Goal: Information Seeking & Learning: Check status

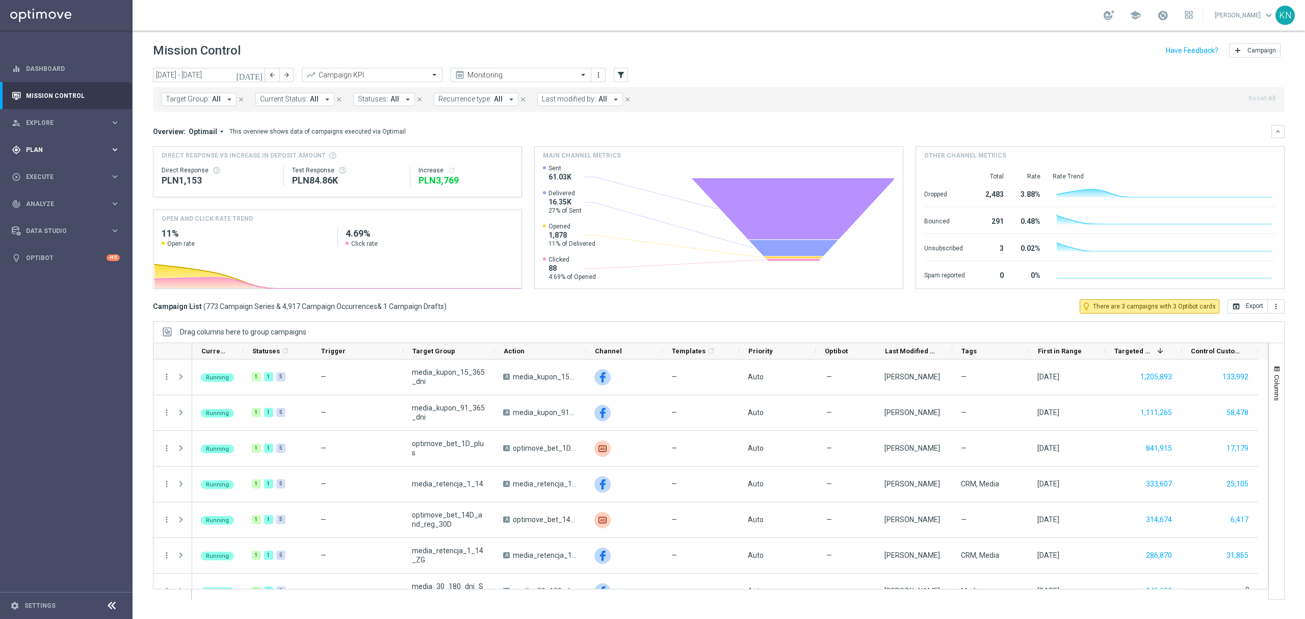
click at [62, 156] on div "gps_fixed Plan keyboard_arrow_right" at bounding box center [66, 149] width 132 height 27
drag, startPoint x: 39, startPoint y: 173, endPoint x: 132, endPoint y: 119, distance: 107.4
click at [39, 173] on link "Target Groups" at bounding box center [67, 171] width 80 height 8
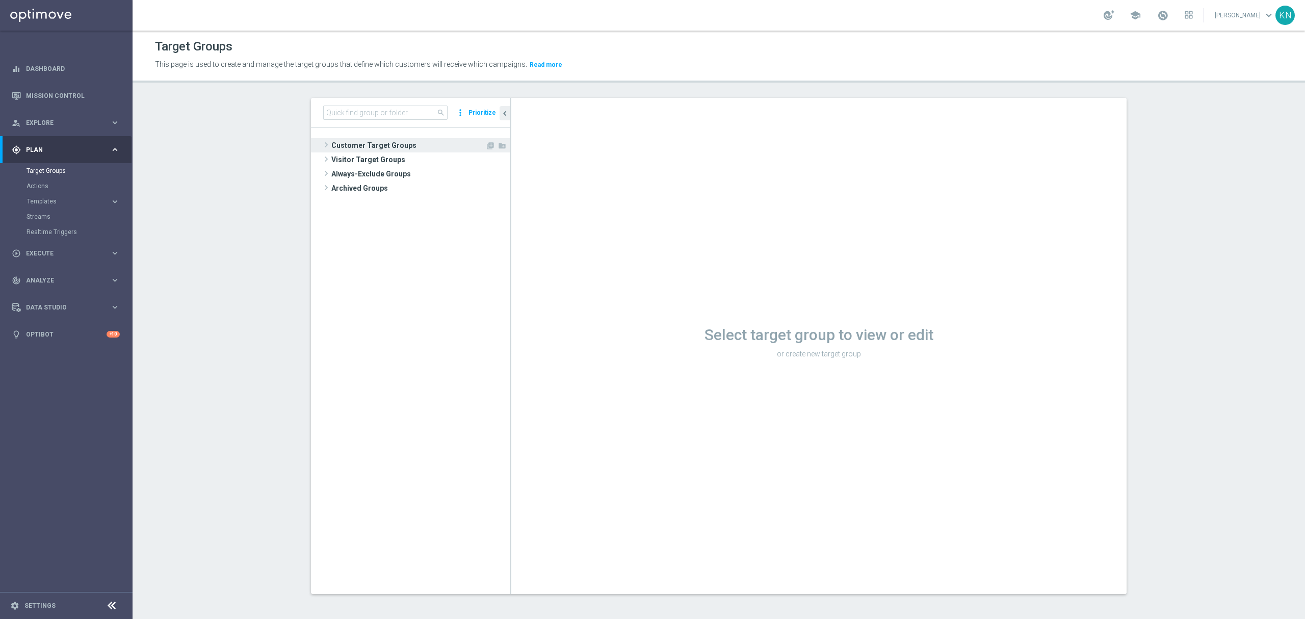
click at [372, 136] on tree-viewport "Customer Target Groups library_add create_new_folder" at bounding box center [410, 361] width 199 height 466
drag, startPoint x: 372, startPoint y: 142, endPoint x: 406, endPoint y: 192, distance: 60.5
click at [373, 142] on span "Customer Target Groups" at bounding box center [420, 145] width 178 height 14
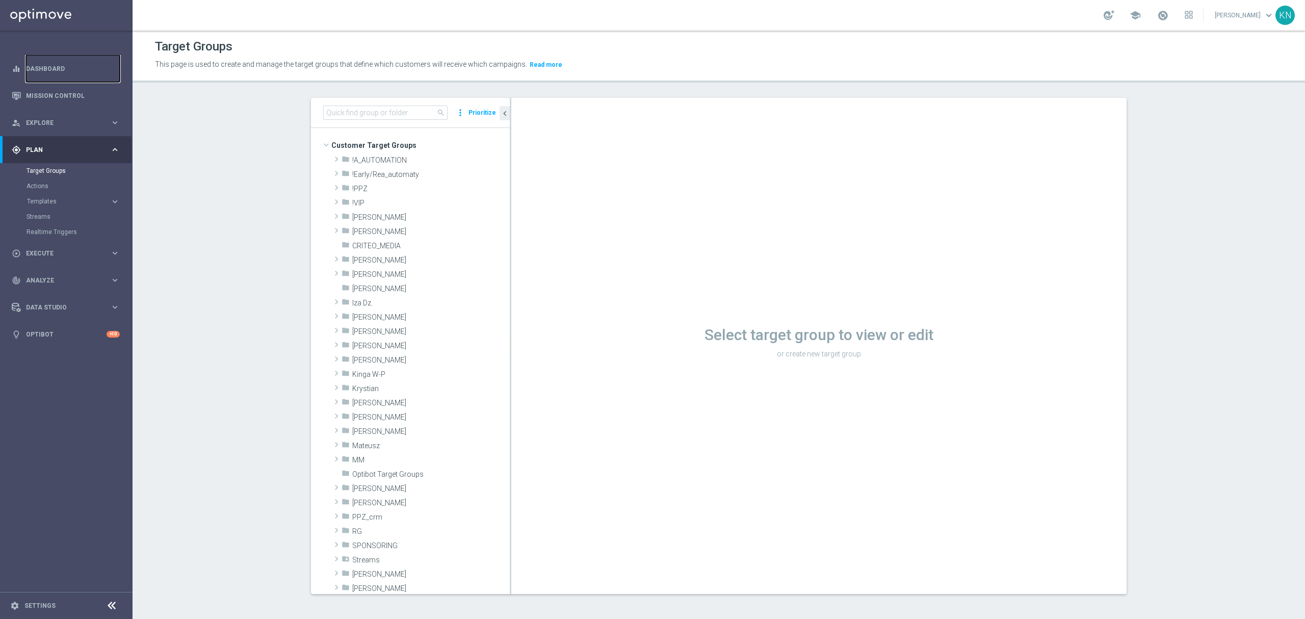
drag, startPoint x: 65, startPoint y: 70, endPoint x: 133, endPoint y: 109, distance: 77.4
click at [65, 70] on link "Dashboard" at bounding box center [73, 68] width 94 height 27
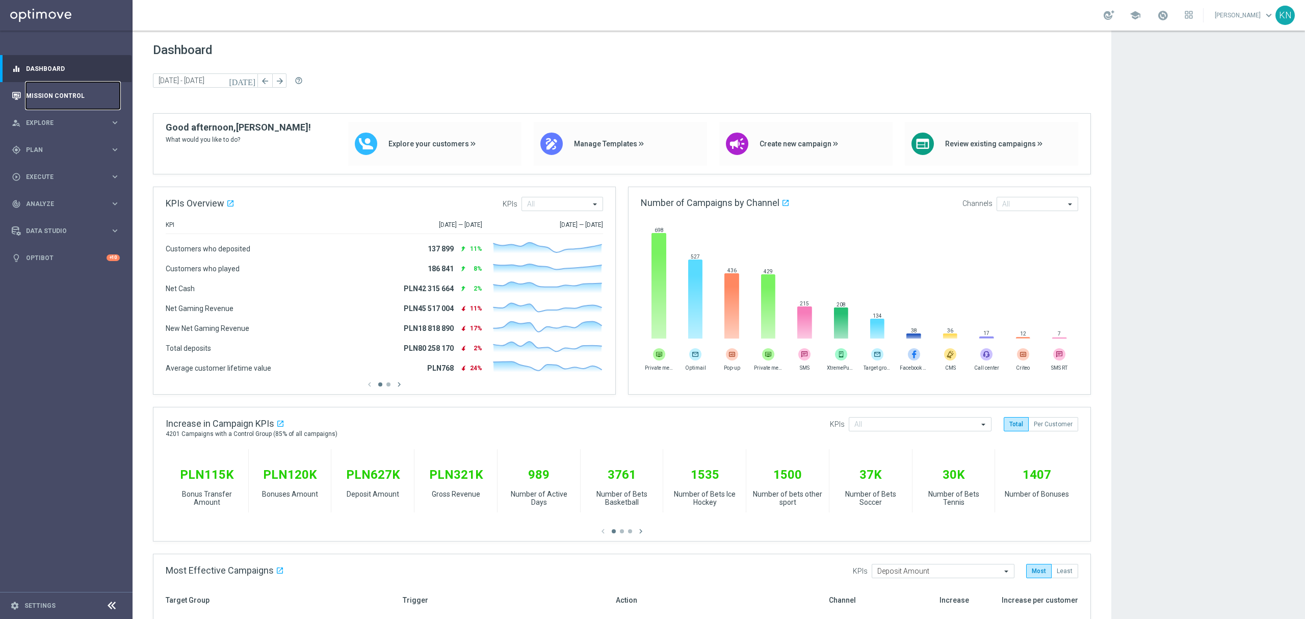
click at [80, 94] on link "Mission Control" at bounding box center [73, 95] width 94 height 27
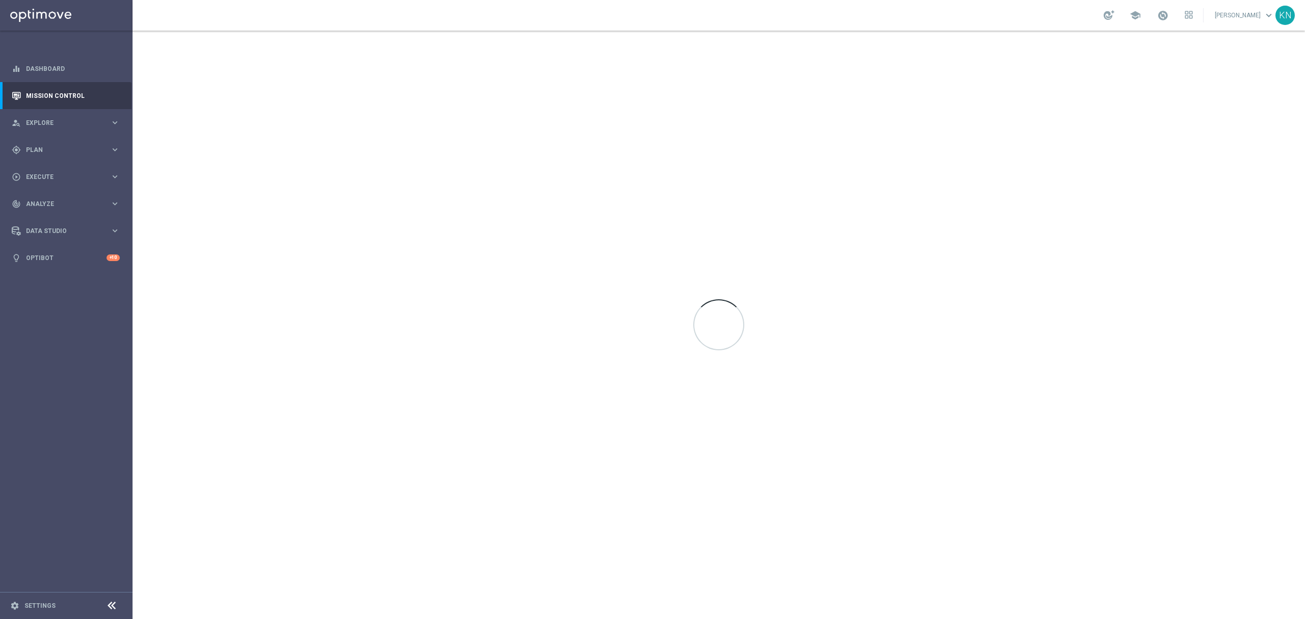
click at [82, 339] on nav "equalizer Dashboard Mission Control" at bounding box center [66, 335] width 132 height 561
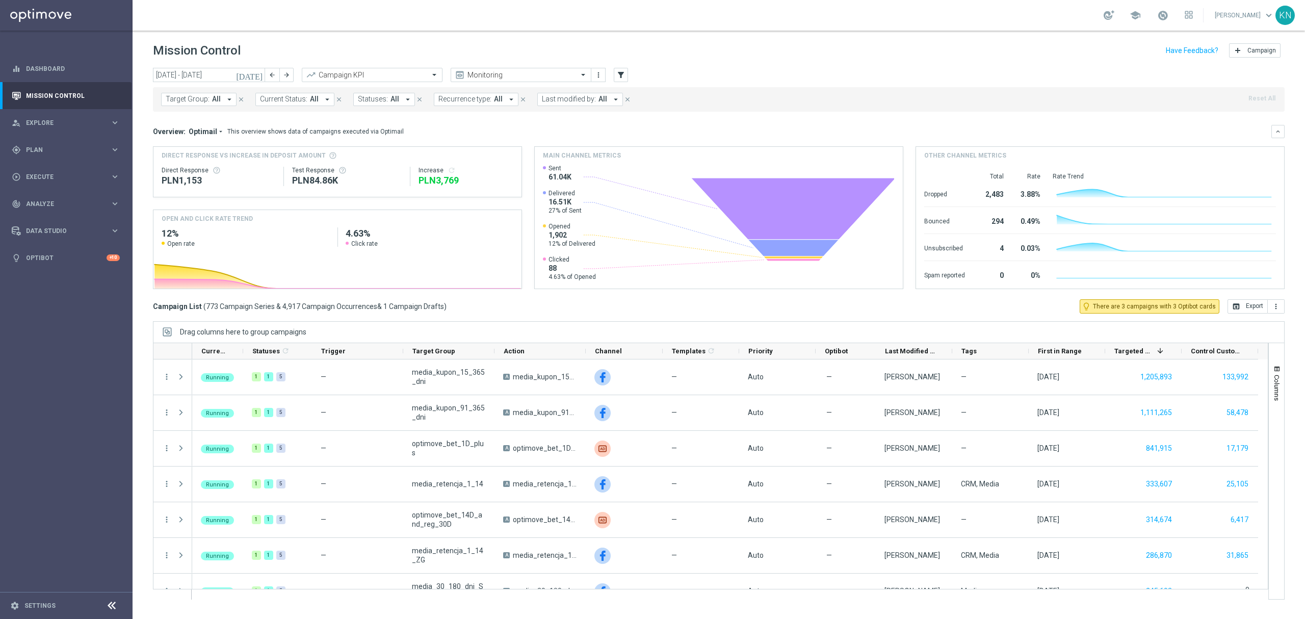
click at [600, 299] on div "Campaign List ( 773 Campaign Series & 4,917 Campaign Occurrences & 1 Campaign D…" at bounding box center [719, 306] width 1132 height 14
click at [555, 324] on div "Drag columns here to group campaigns" at bounding box center [719, 331] width 1132 height 21
click at [206, 99] on span "Target Group:" at bounding box center [188, 99] width 44 height 9
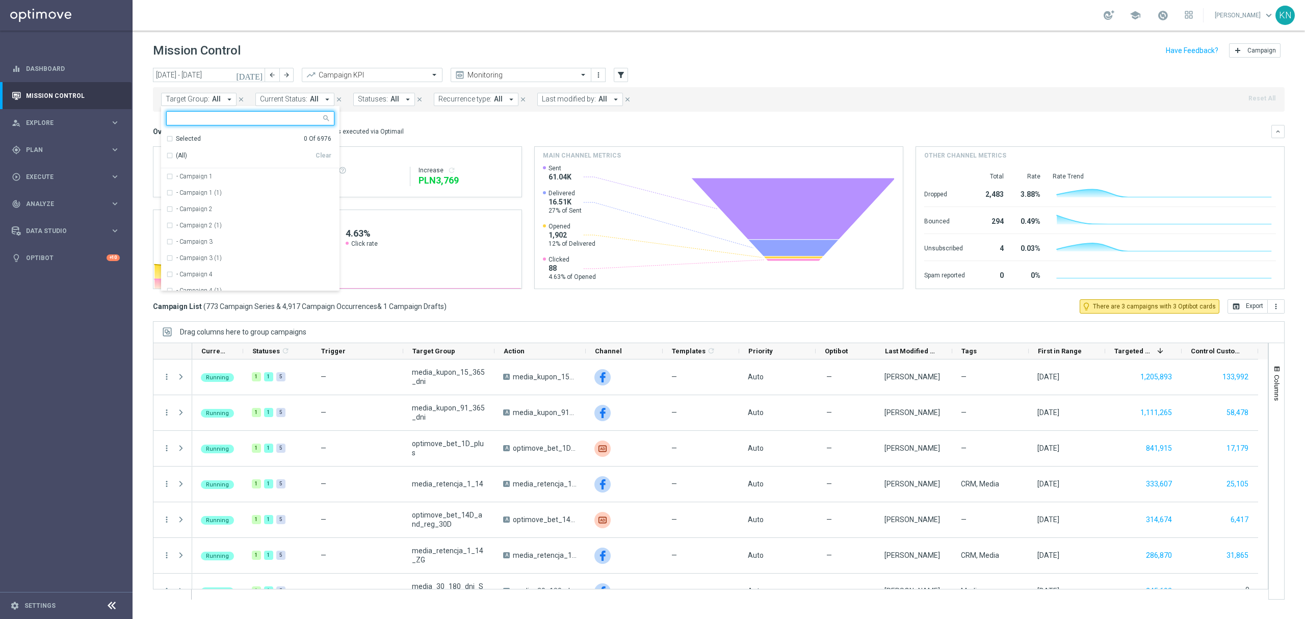
click at [217, 120] on input "text" at bounding box center [246, 118] width 149 height 9
click at [219, 180] on label "A_NH-MED_TARGET_OFFER_PLANSZA_POLFIN_050925" at bounding box center [254, 176] width 156 height 6
type input "A_NH-MED_TARGET_OFFER_PLANSZA_POLFIN_050925"
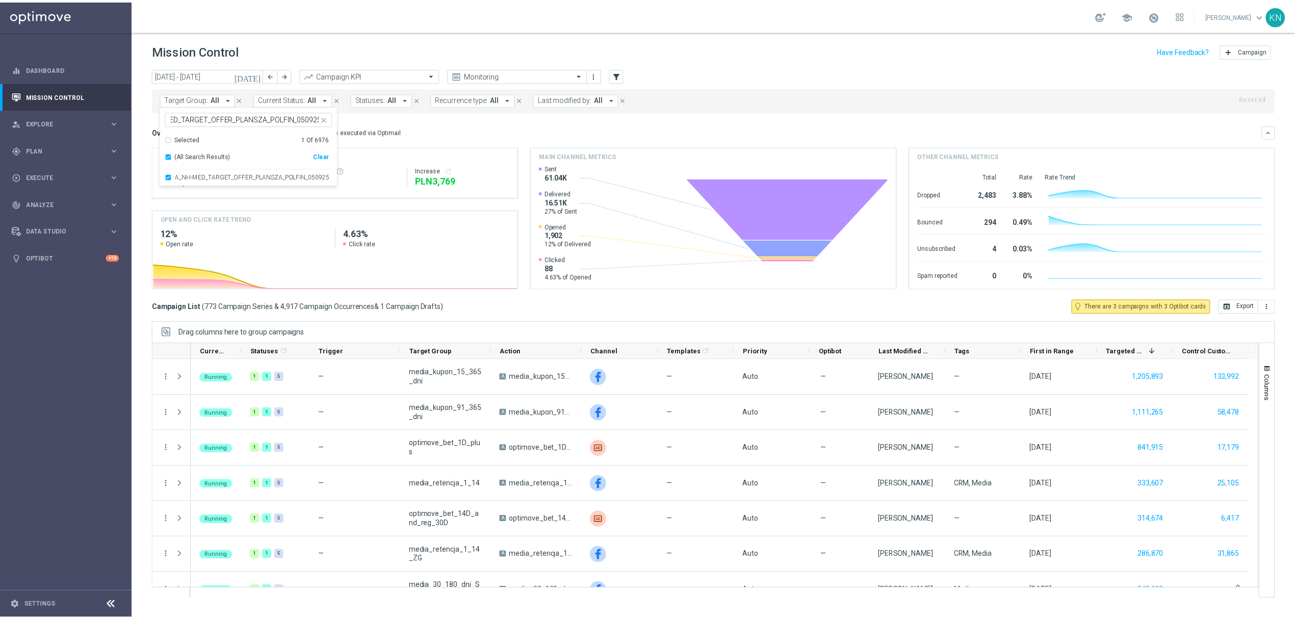
scroll to position [0, 0]
click at [425, 133] on div "Overview: Optimail arrow_drop_down This overview shows data of campaigns execut…" at bounding box center [712, 131] width 1119 height 9
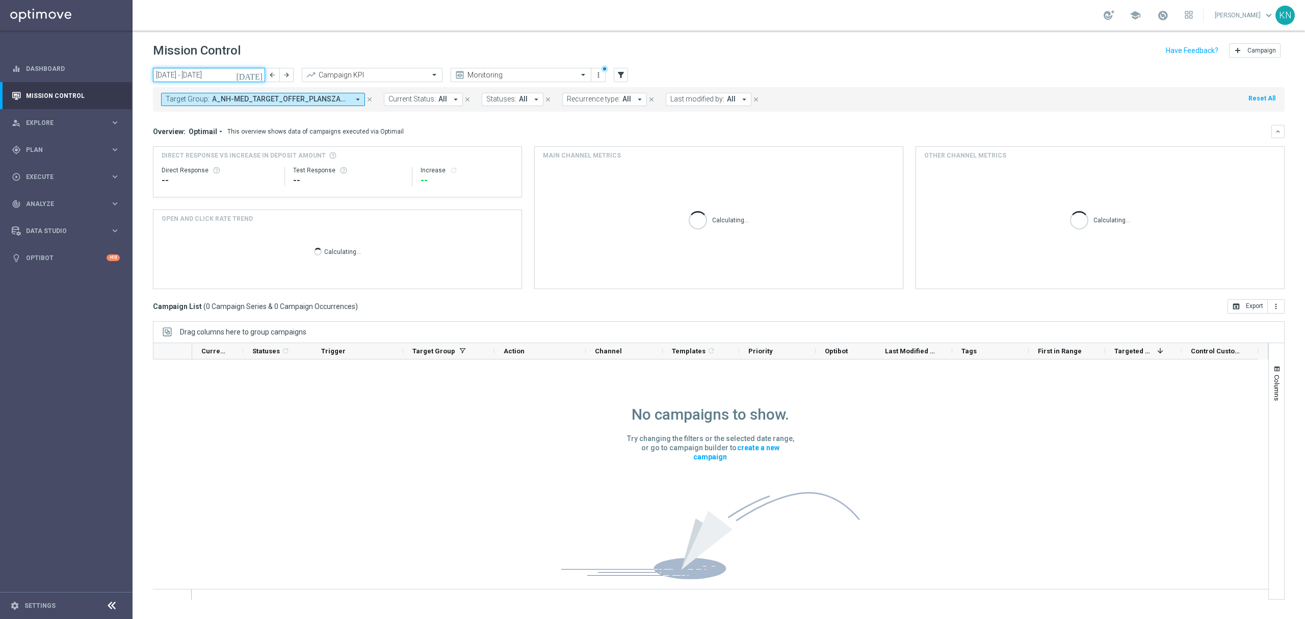
click at [237, 81] on input "08 Sep 2025 - 14 Sep 2025" at bounding box center [209, 75] width 112 height 14
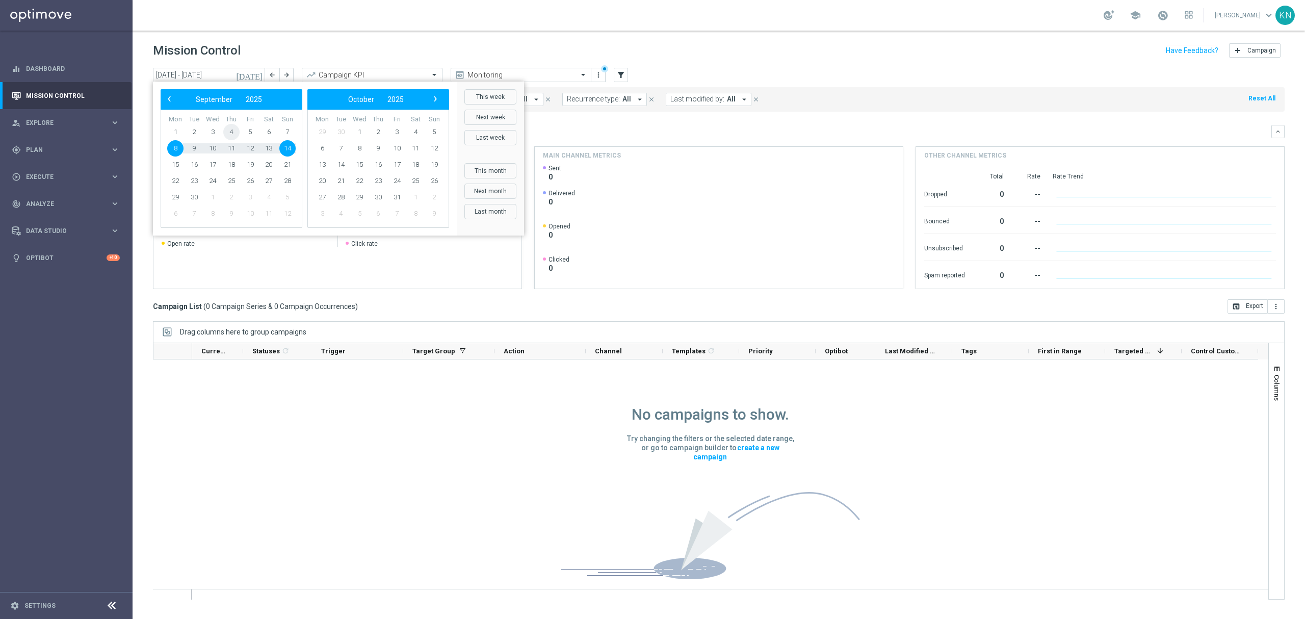
click at [234, 129] on span "4" at bounding box center [231, 132] width 16 height 16
click at [200, 148] on span "9" at bounding box center [194, 148] width 16 height 16
type input "04 Sep 2025 - 09 Sep 2025"
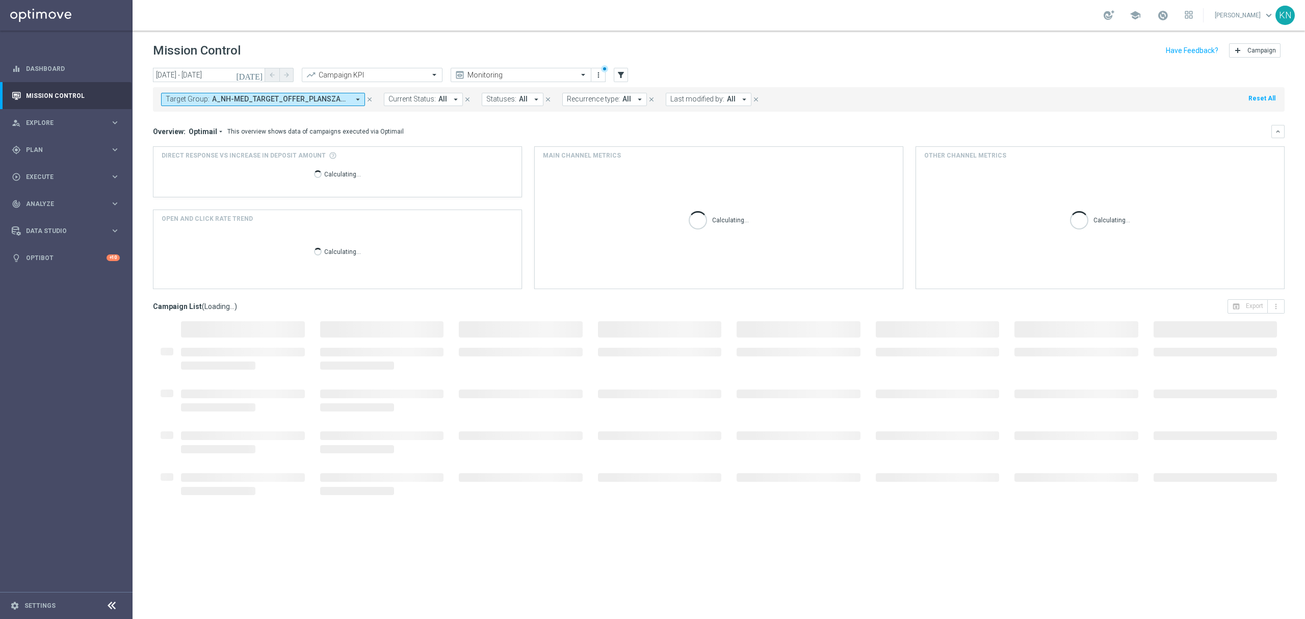
click at [537, 132] on div "Overview: Optimail arrow_drop_down This overview shows data of campaigns execut…" at bounding box center [712, 131] width 1119 height 9
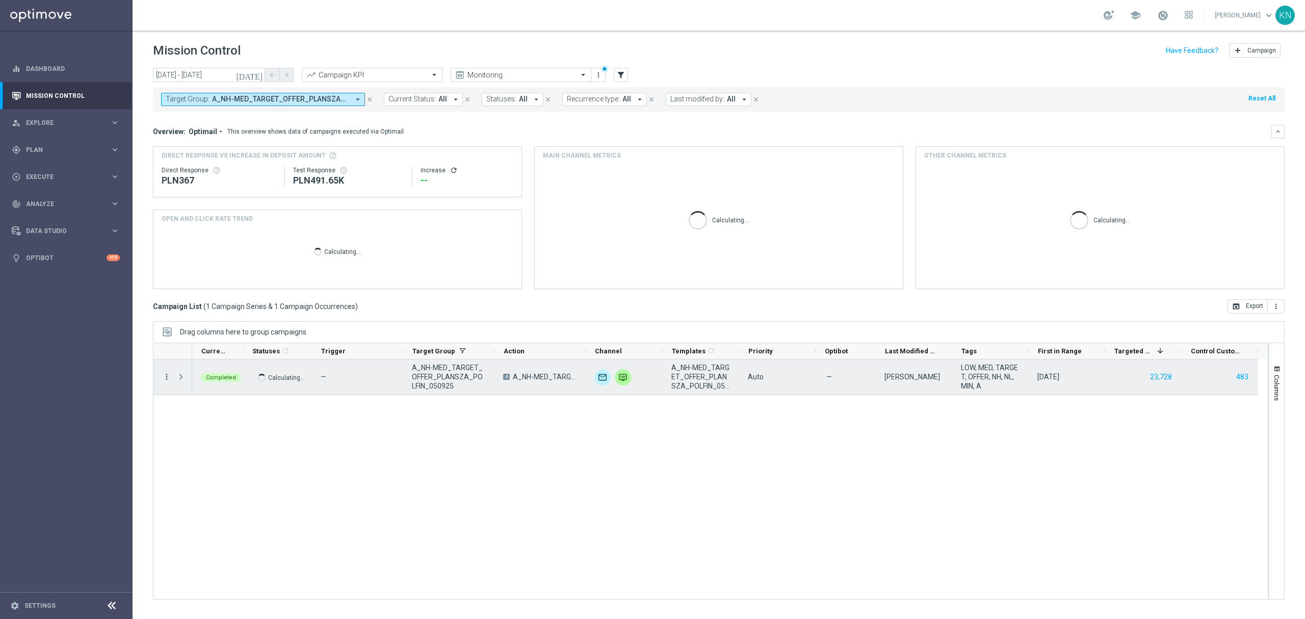
click at [166, 378] on icon "more_vert" at bounding box center [166, 376] width 9 height 9
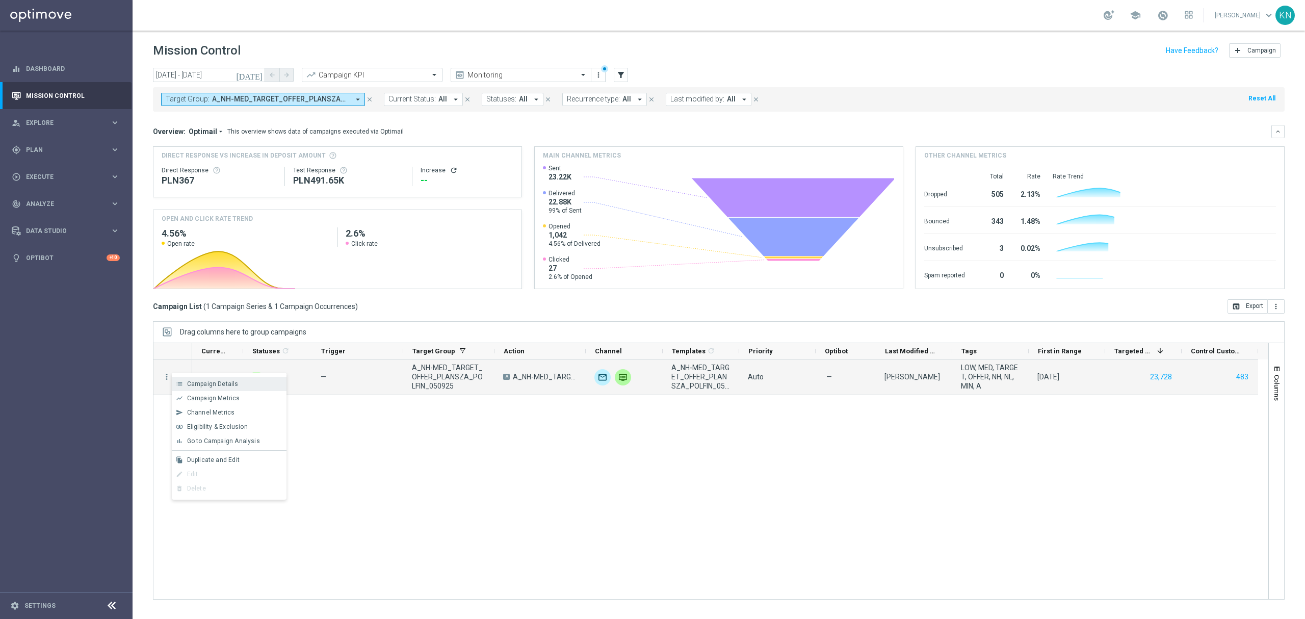
click at [219, 387] on span "Campaign Details" at bounding box center [213, 383] width 52 height 7
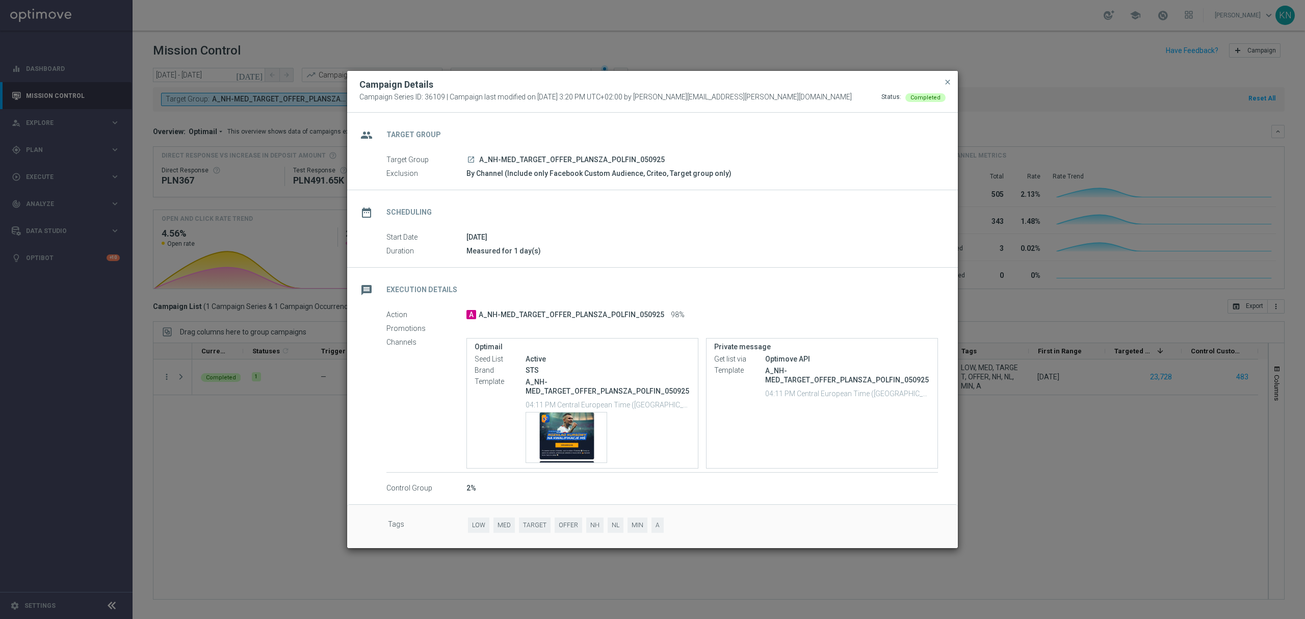
click at [472, 160] on icon "launch" at bounding box center [471, 160] width 8 height 8
drag, startPoint x: 950, startPoint y: 78, endPoint x: 733, endPoint y: 194, distance: 245.7
click at [949, 78] on span "close" at bounding box center [948, 82] width 8 height 8
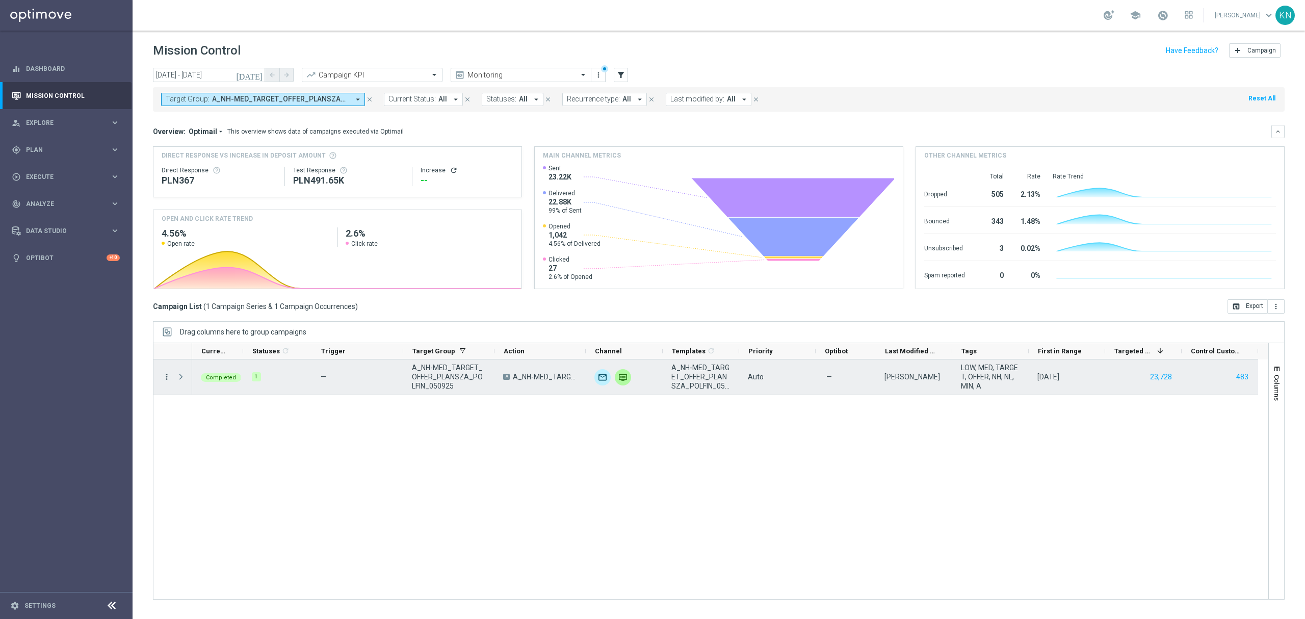
click at [169, 372] on icon "more_vert" at bounding box center [166, 376] width 9 height 9
click at [238, 401] on span "Campaign Metrics" at bounding box center [213, 398] width 53 height 7
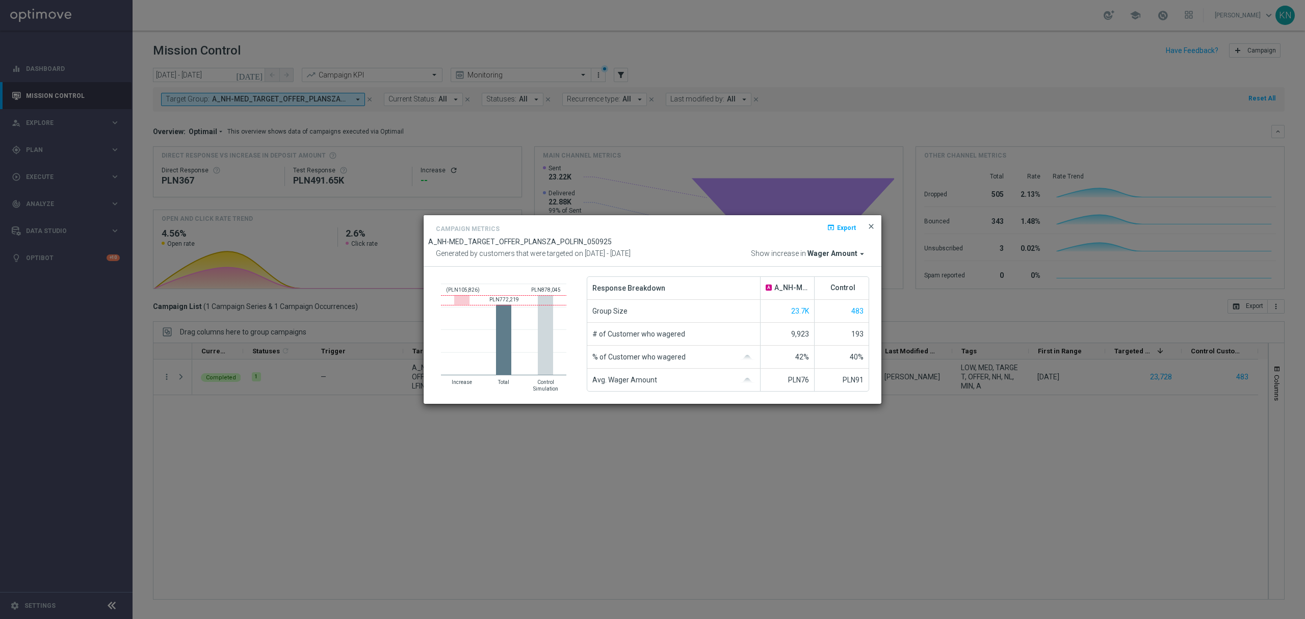
click at [872, 224] on span "close" at bounding box center [871, 226] width 8 height 8
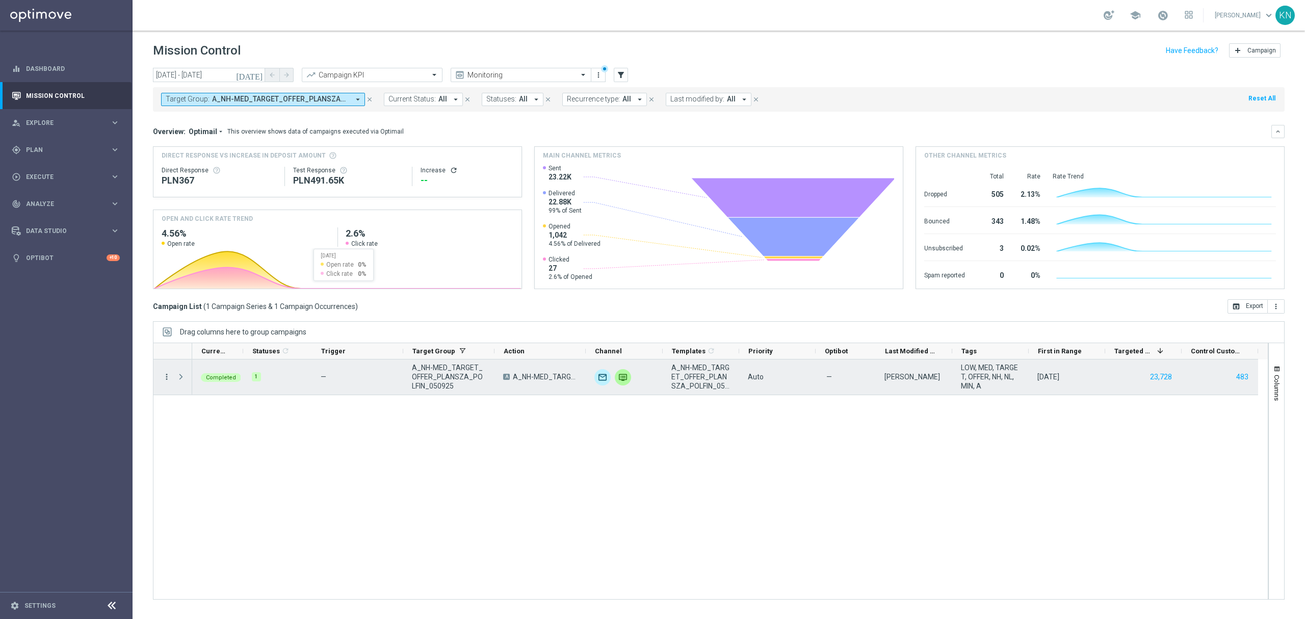
click at [168, 377] on icon "more_vert" at bounding box center [166, 376] width 9 height 9
click at [235, 412] on div "Channel Metrics" at bounding box center [234, 412] width 95 height 7
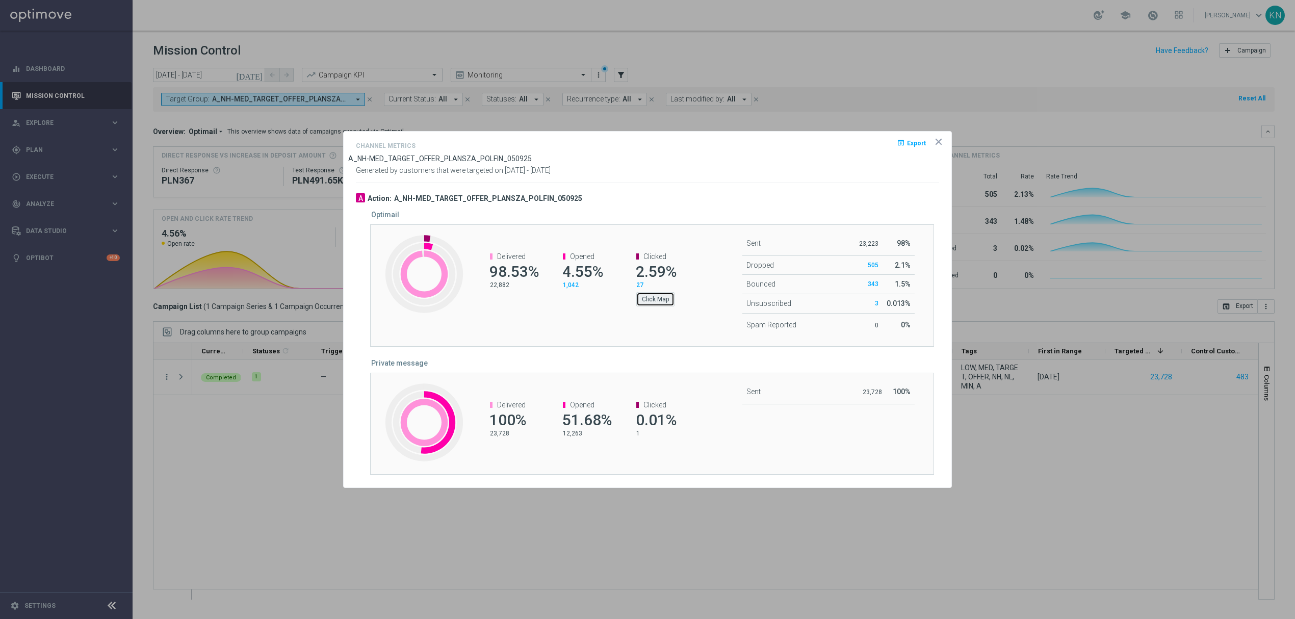
click at [657, 300] on button "Click Map" at bounding box center [655, 299] width 38 height 14
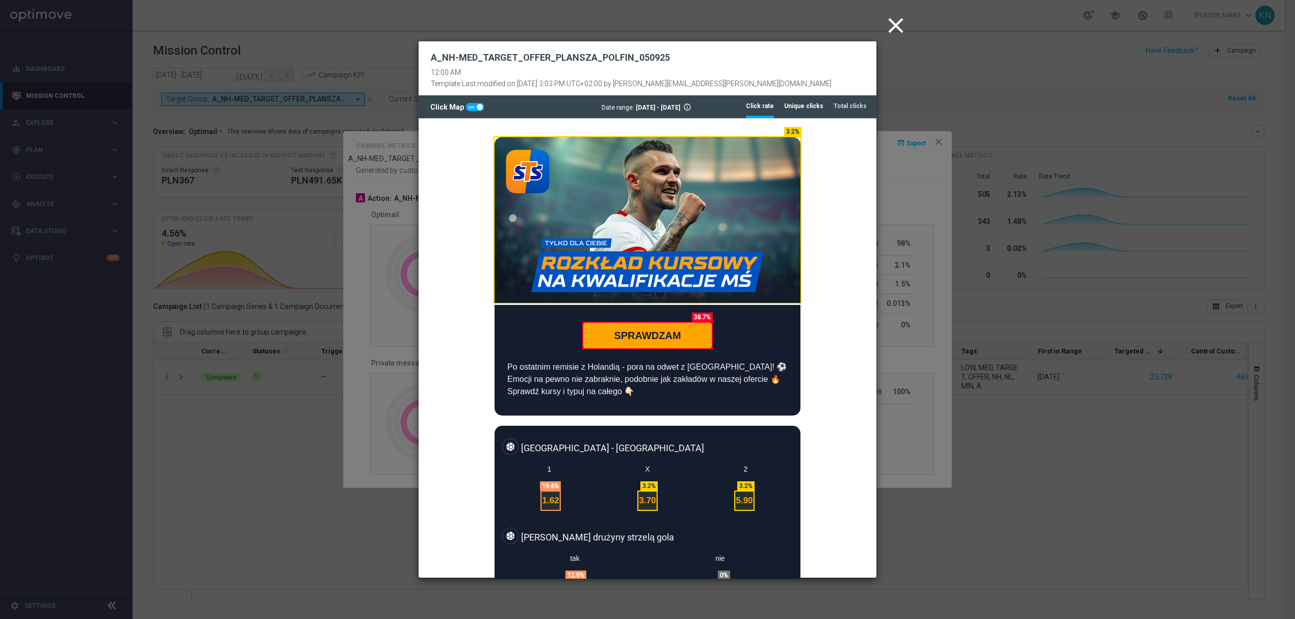
click at [816, 110] on tab-header "Unique clicks" at bounding box center [803, 106] width 39 height 9
click at [850, 107] on tab-header "Total clicks" at bounding box center [850, 106] width 33 height 9
click at [763, 108] on tab-header "Click rate" at bounding box center [760, 106] width 28 height 9
click at [852, 106] on tab-header "Total clicks" at bounding box center [850, 106] width 33 height 9
click at [808, 110] on tab-header "Unique clicks" at bounding box center [803, 106] width 39 height 9
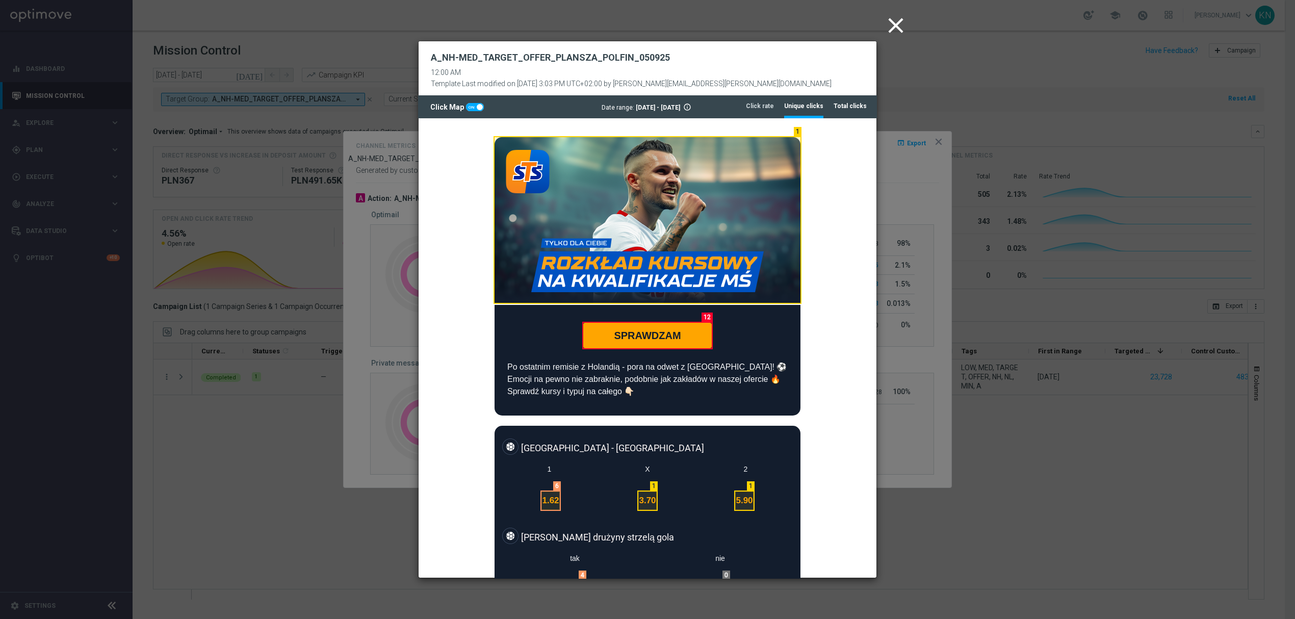
click at [843, 109] on tab-header "Total clicks" at bounding box center [850, 106] width 33 height 9
click at [759, 108] on tab-header "Click rate" at bounding box center [760, 106] width 28 height 9
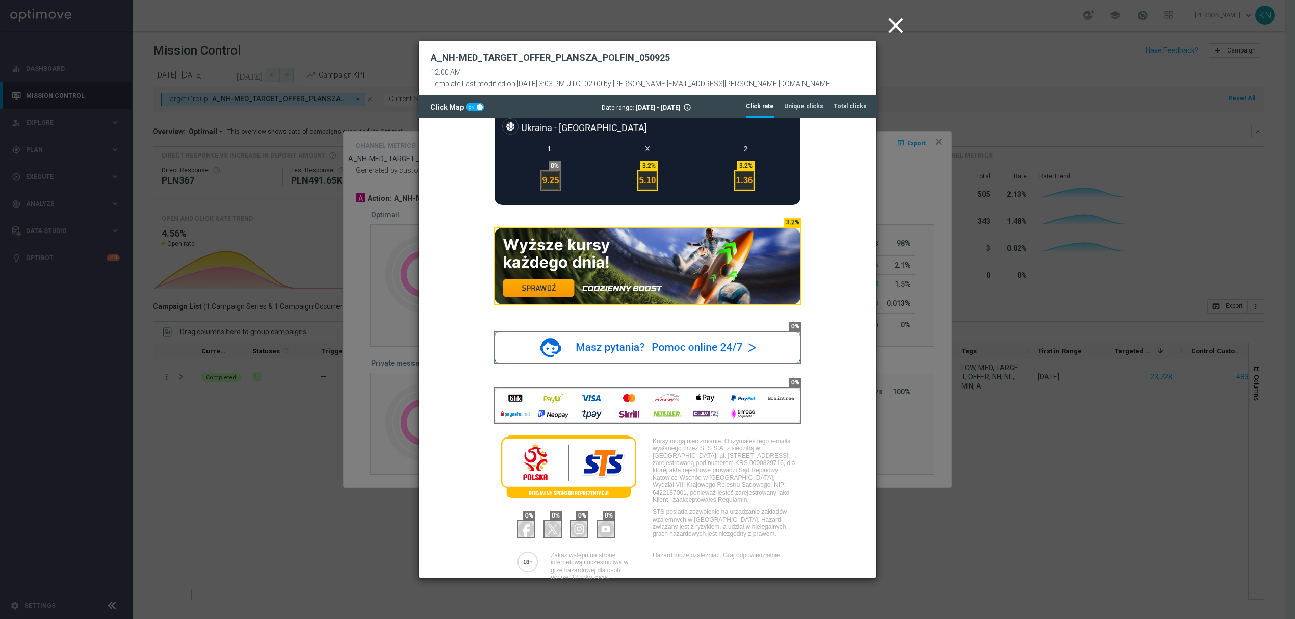
scroll to position [830, 0]
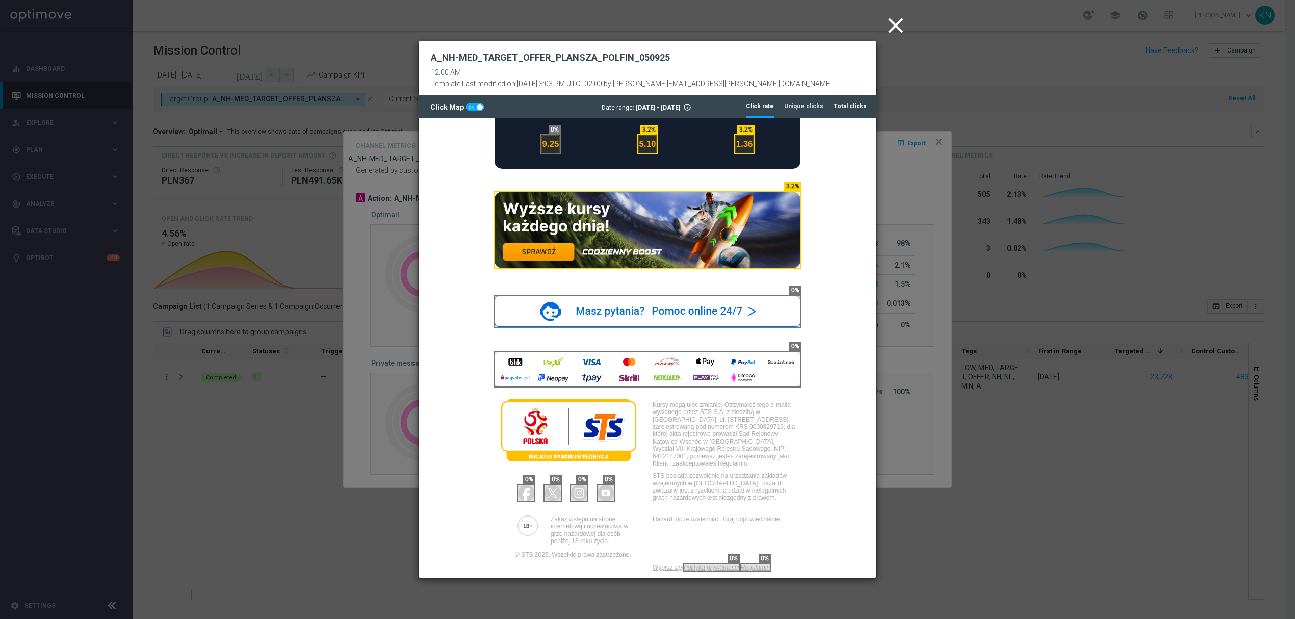
click at [850, 103] on tab-header "Total clicks" at bounding box center [850, 106] width 33 height 9
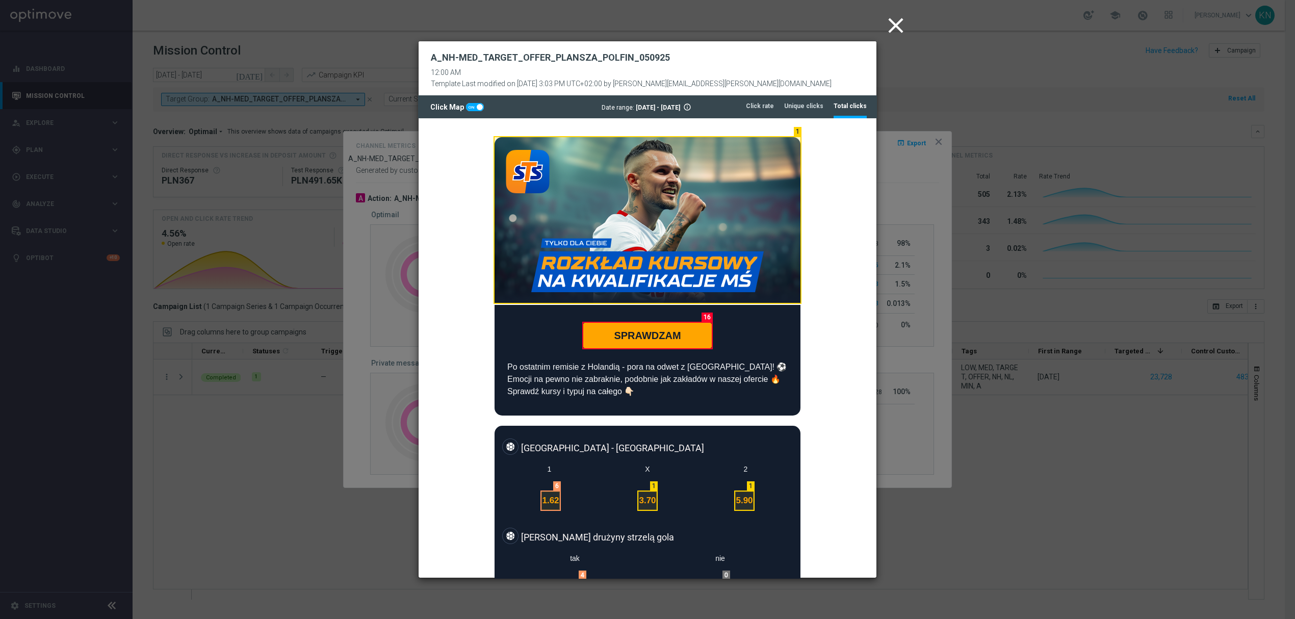
scroll to position [0, 0]
click at [890, 23] on icon "close" at bounding box center [895, 25] width 25 height 25
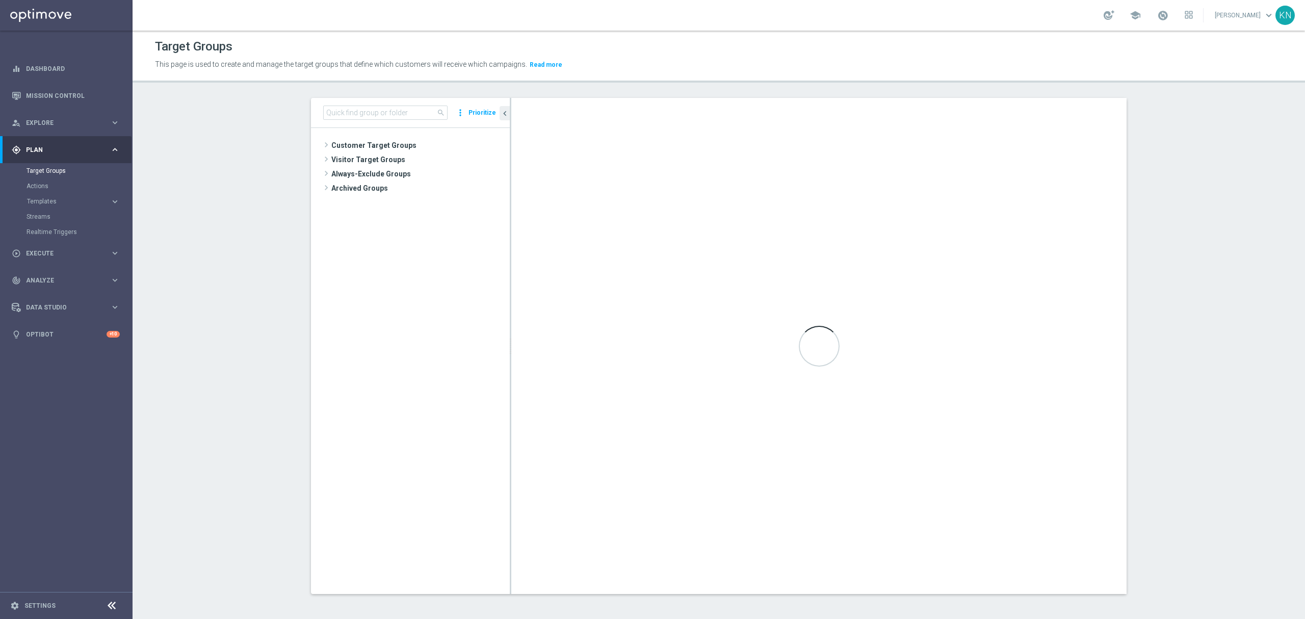
click at [402, 331] on tree-viewport "Customer Target Groups library_add create_new_folder" at bounding box center [410, 361] width 199 height 466
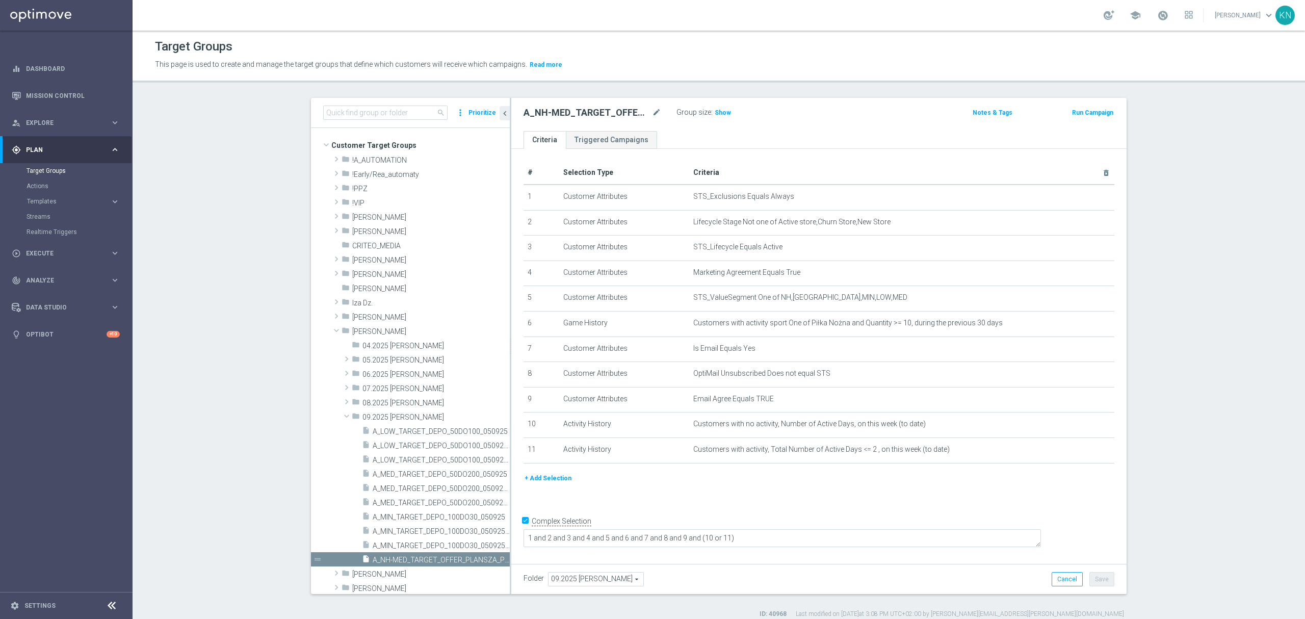
click at [684, 500] on div "# Selection Type Criteria delete_forever 1 Customer Attributes STS_Exclusions E…" at bounding box center [819, 354] width 616 height 411
click at [655, 484] on div "+ Add Selection" at bounding box center [819, 478] width 606 height 11
